Goal: Obtain resource: Download file/media

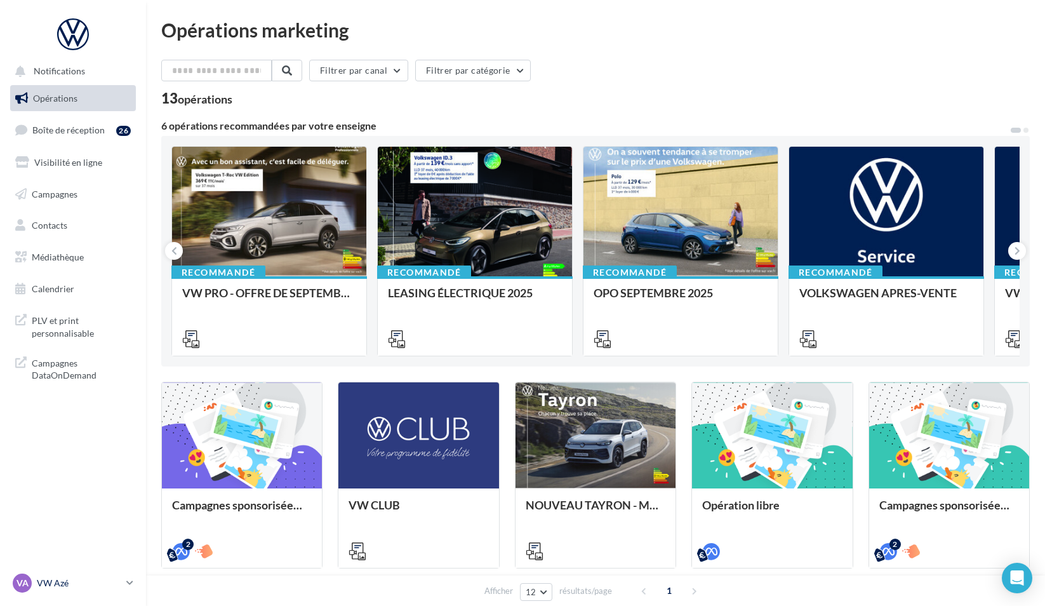
click at [77, 575] on div "VA VW Azé vw-aze-ver" at bounding box center [67, 582] width 109 height 19
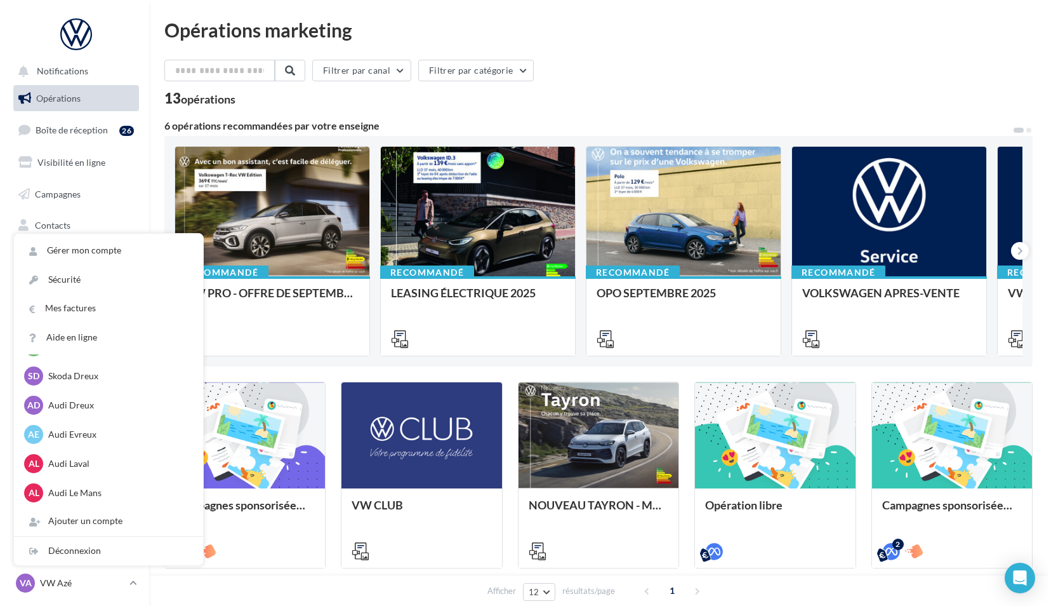
scroll to position [438, 0]
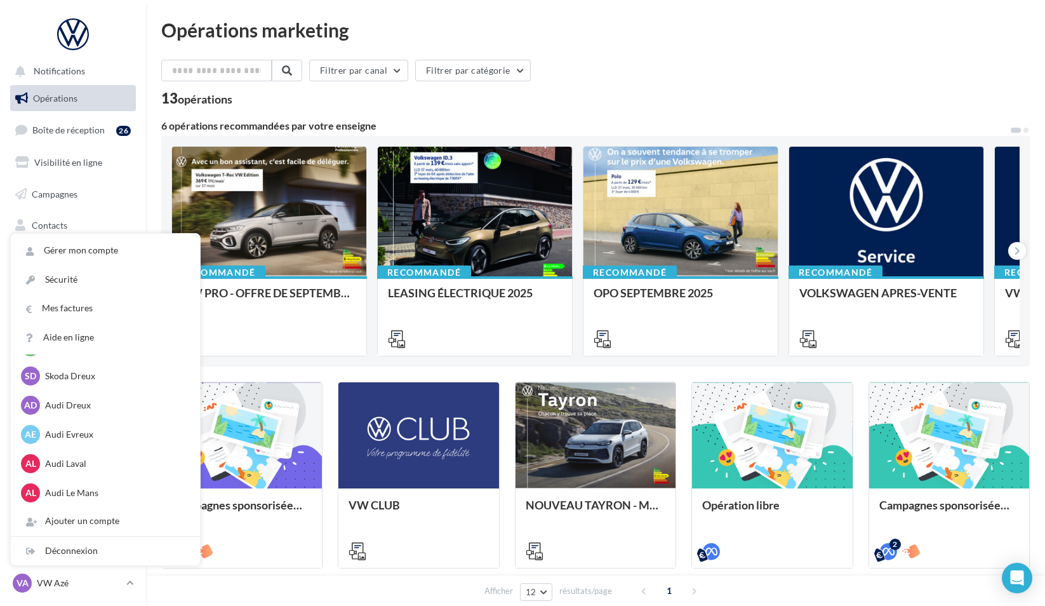
click at [498, 108] on div "Filtrer par canal Filtrer par catégorie 13 opérations 6 opérations recommandées…" at bounding box center [595, 436] width 868 height 752
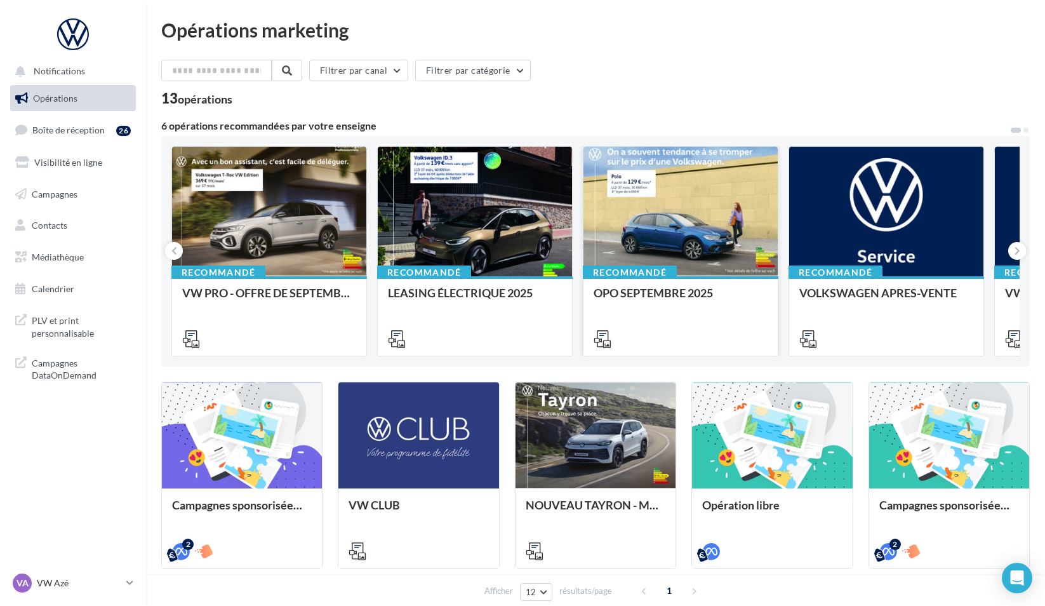
click at [631, 194] on div at bounding box center [680, 212] width 194 height 131
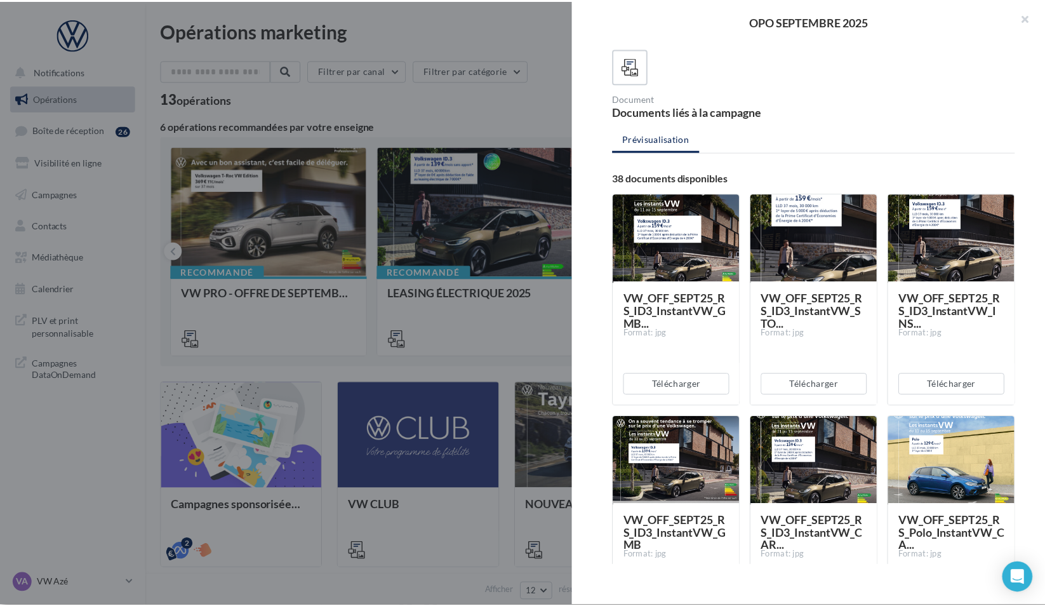
scroll to position [91, 0]
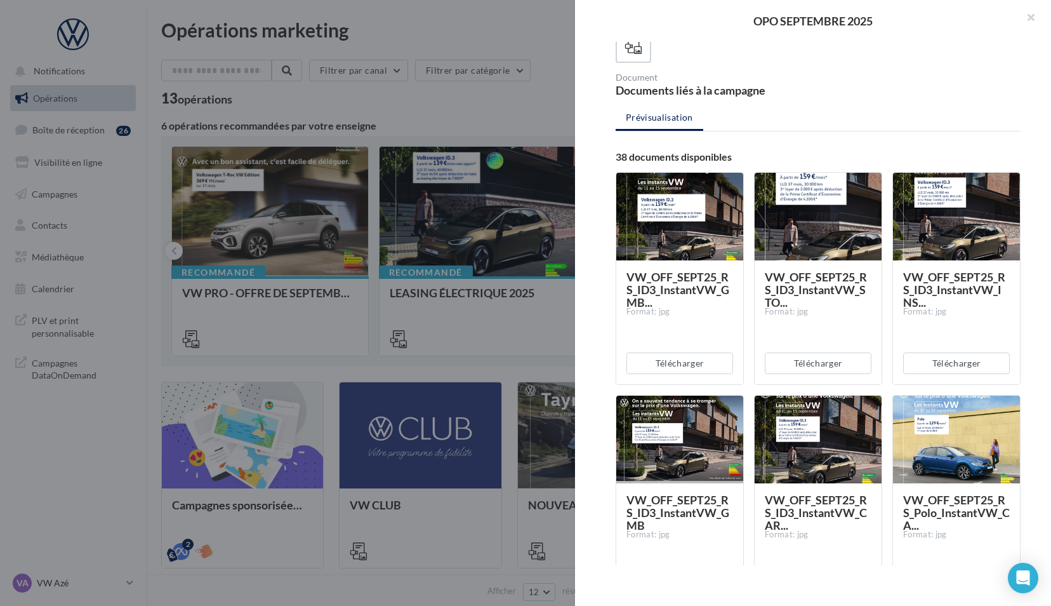
click at [533, 350] on div at bounding box center [525, 303] width 1051 height 606
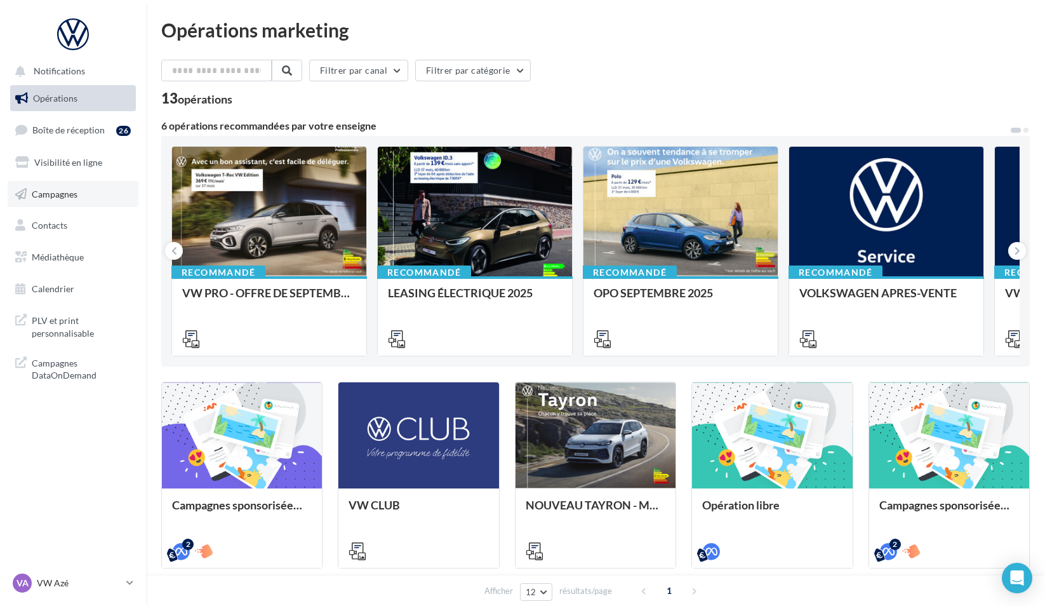
click at [75, 187] on link "Campagnes" at bounding box center [73, 194] width 131 height 27
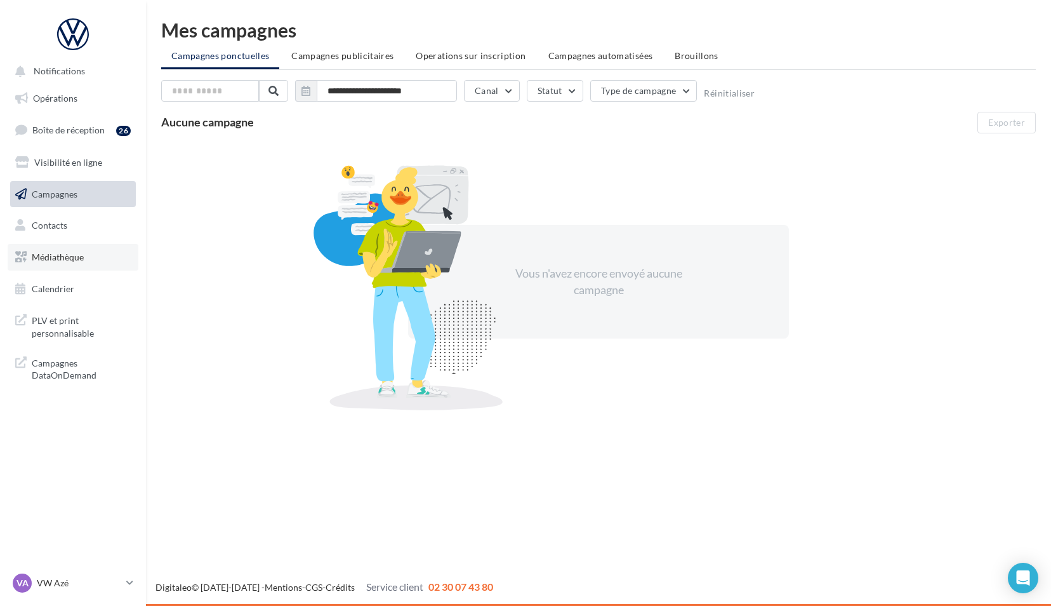
click at [62, 258] on span "Médiathèque" at bounding box center [58, 256] width 52 height 11
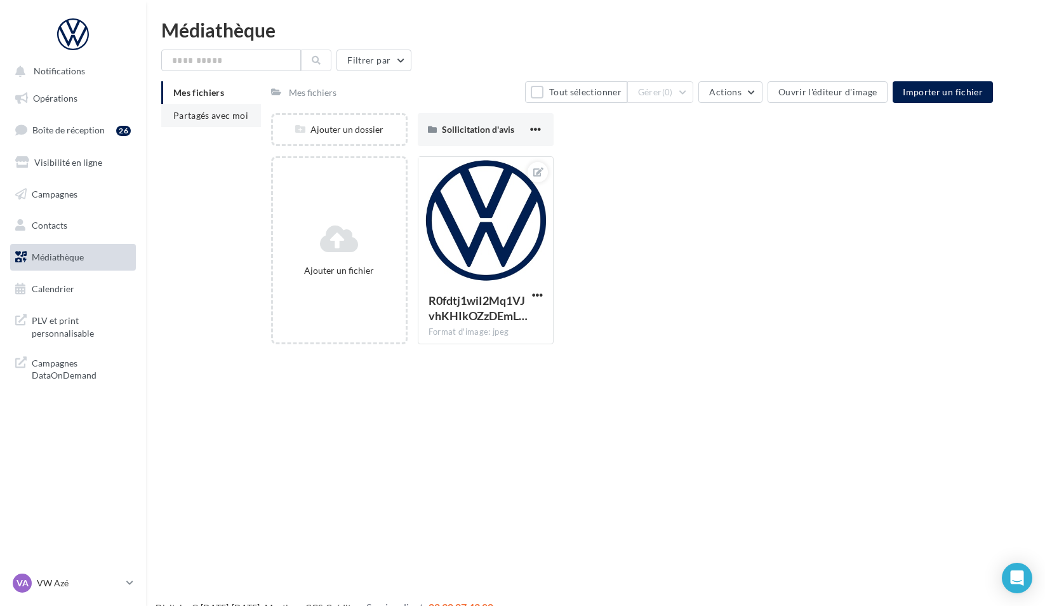
click at [227, 111] on span "Partagés avec moi" at bounding box center [210, 115] width 75 height 11
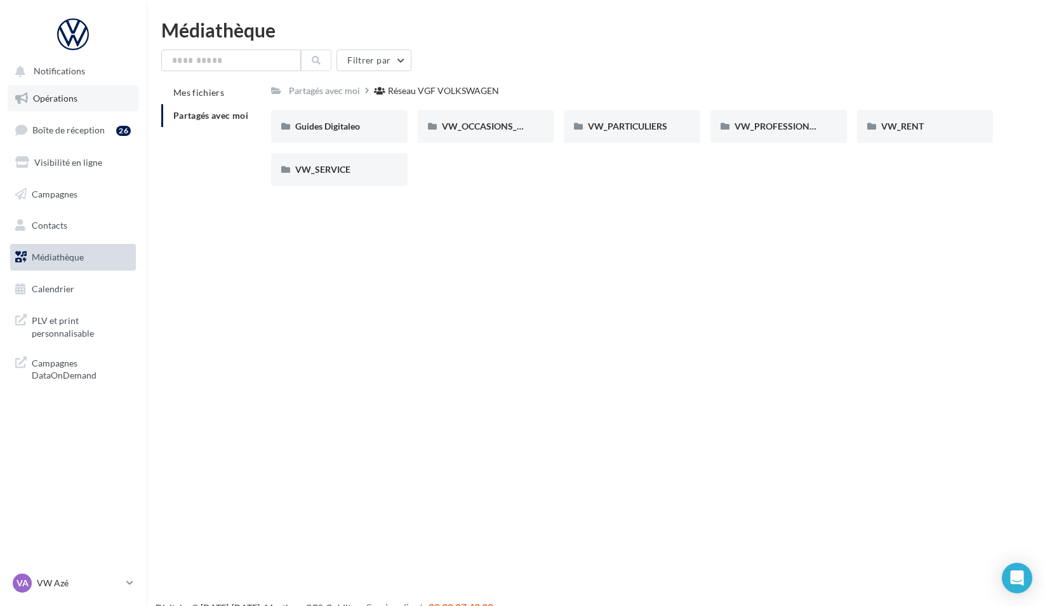
click at [84, 94] on link "Opérations" at bounding box center [73, 98] width 131 height 27
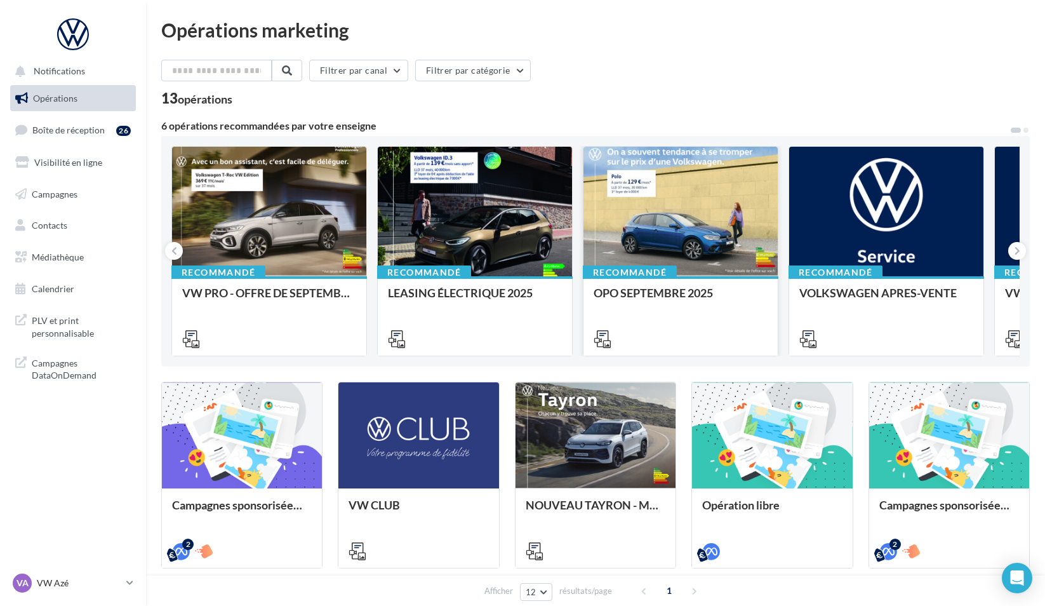
click at [707, 254] on div at bounding box center [680, 212] width 194 height 131
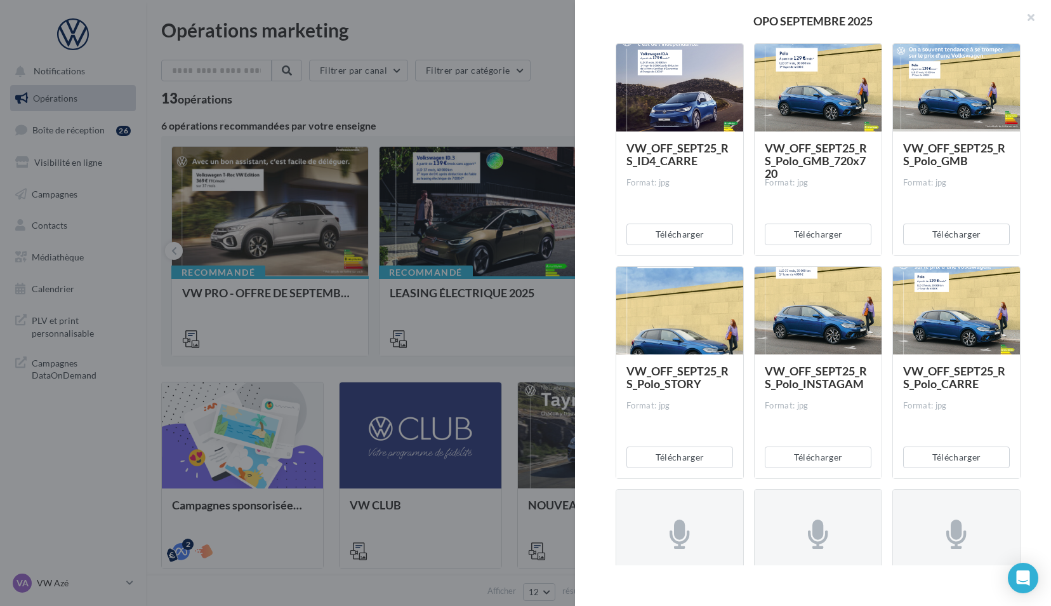
scroll to position [2001, 0]
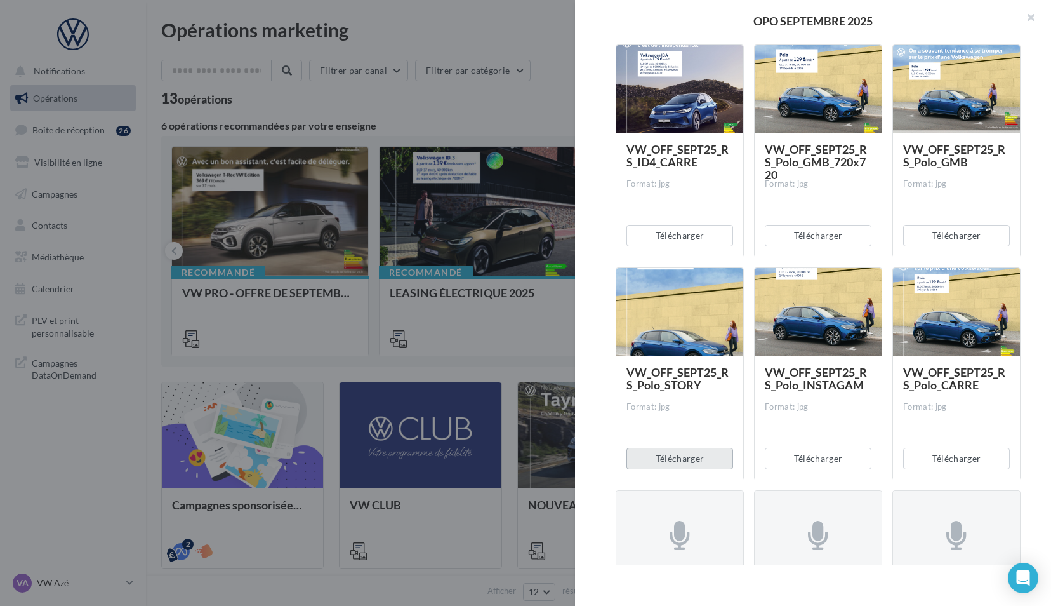
click at [702, 462] on button "Télécharger" at bounding box center [680, 459] width 107 height 22
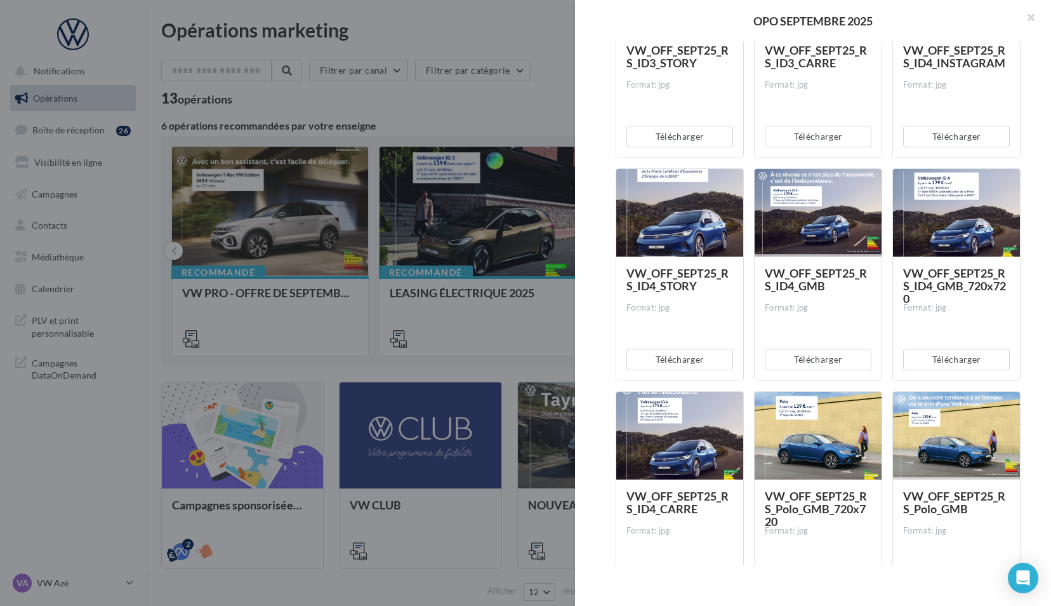
scroll to position [1654, 0]
click at [687, 363] on button "Télécharger" at bounding box center [680, 360] width 107 height 22
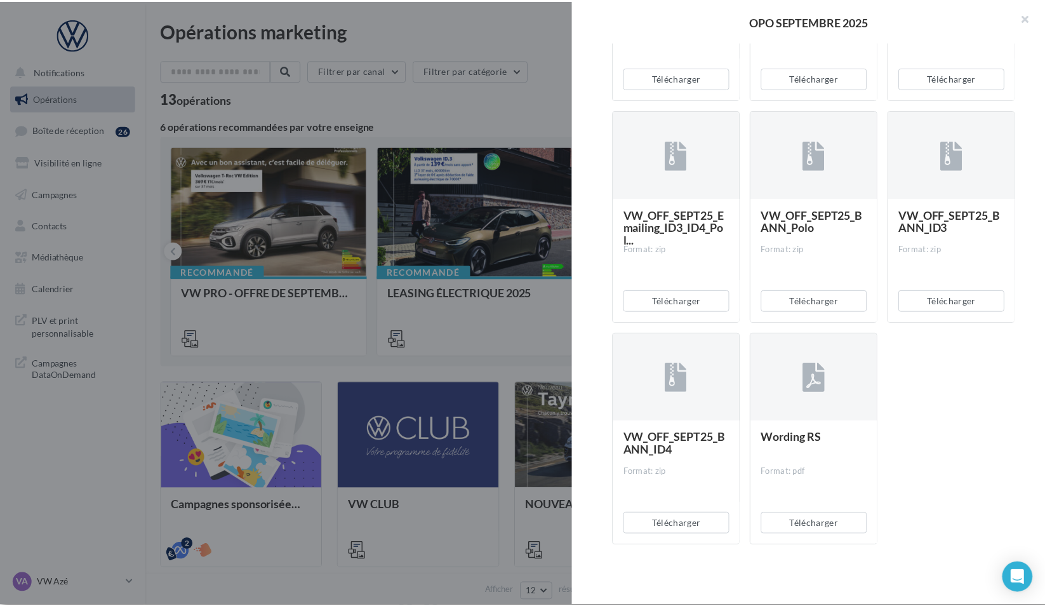
scroll to position [2604, 0]
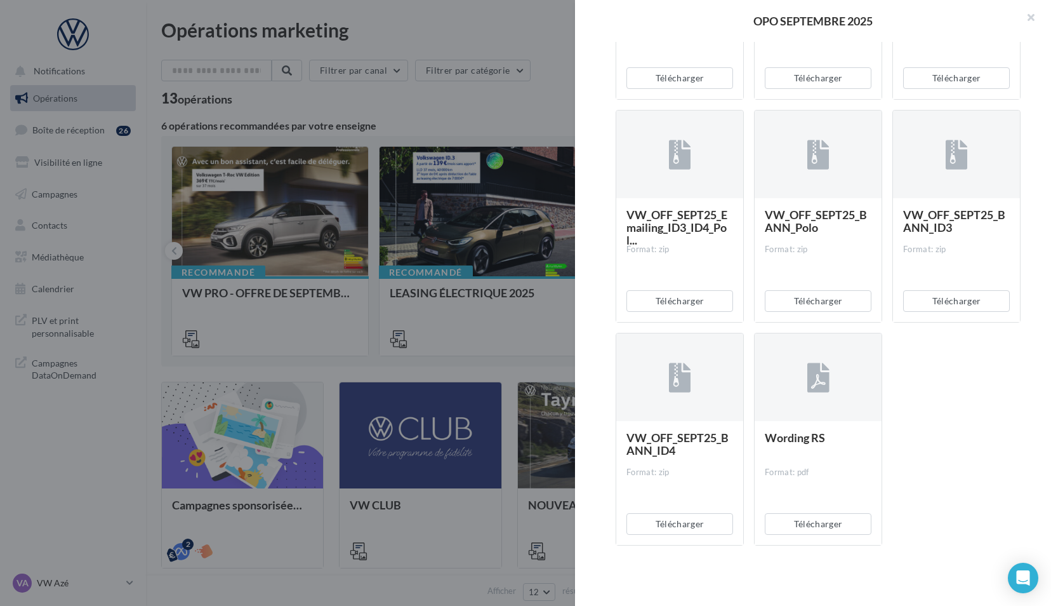
click at [610, 68] on div "Description Non renseignée Offre du mois VN Document Documents liés à la campag…" at bounding box center [818, 303] width 486 height 523
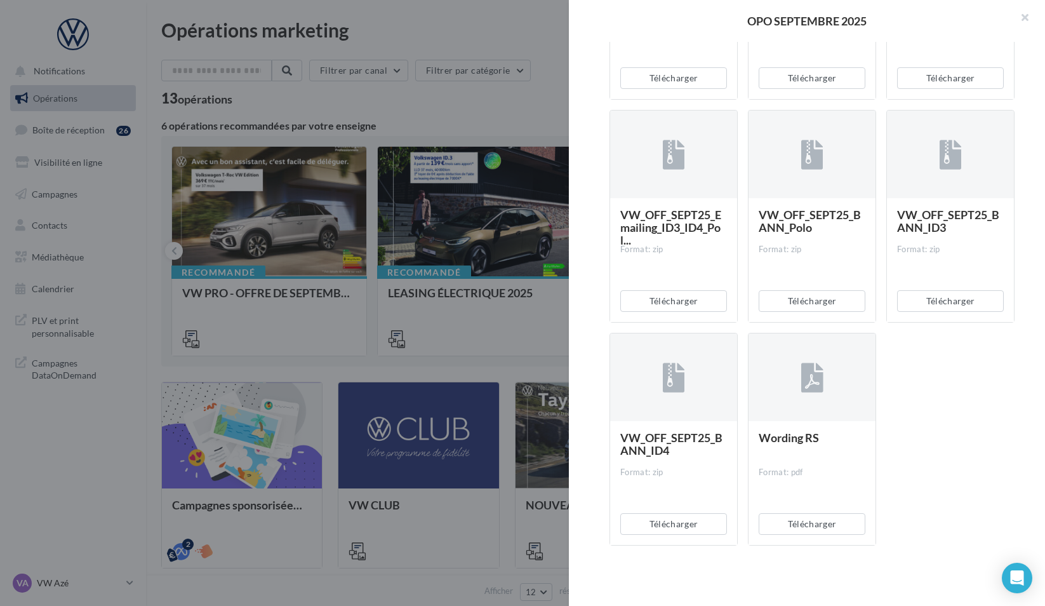
click at [324, 258] on div at bounding box center [522, 303] width 1045 height 606
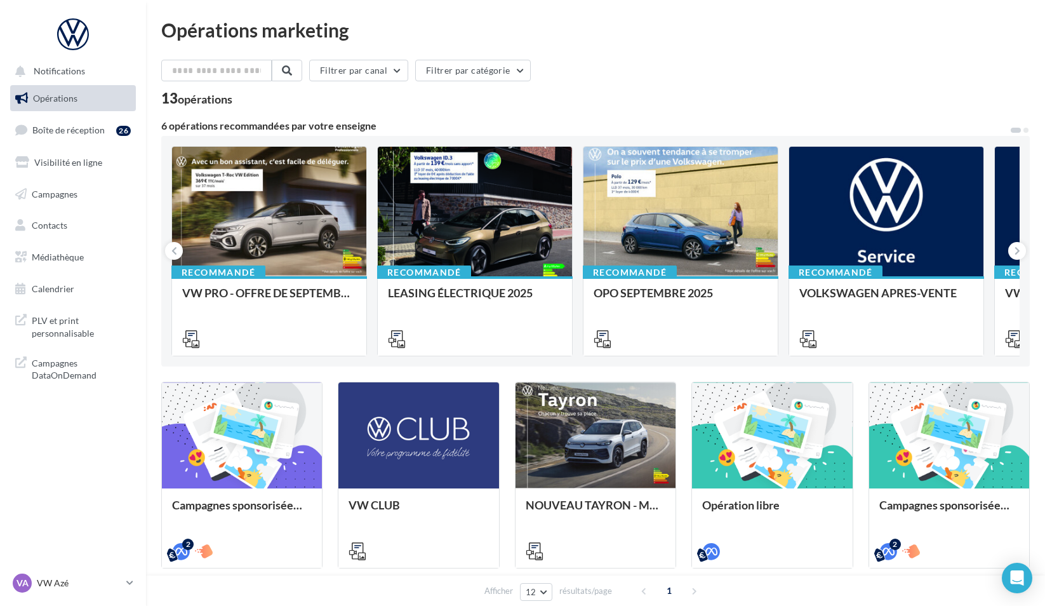
click at [46, 597] on div "VA VW Azé vw-aze-ver" at bounding box center [73, 588] width 146 height 35
click at [51, 590] on div "VA VW Azé vw-aze-ver" at bounding box center [67, 582] width 109 height 19
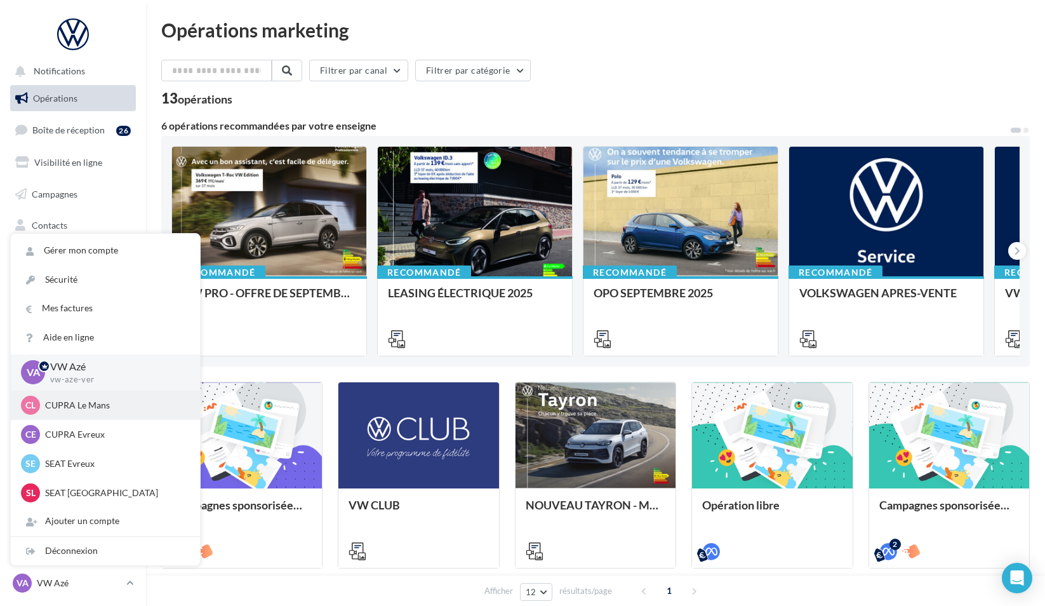
click at [90, 403] on p "CUPRA Le Mans" at bounding box center [115, 405] width 140 height 13
